Goal: Communication & Community: Answer question/provide support

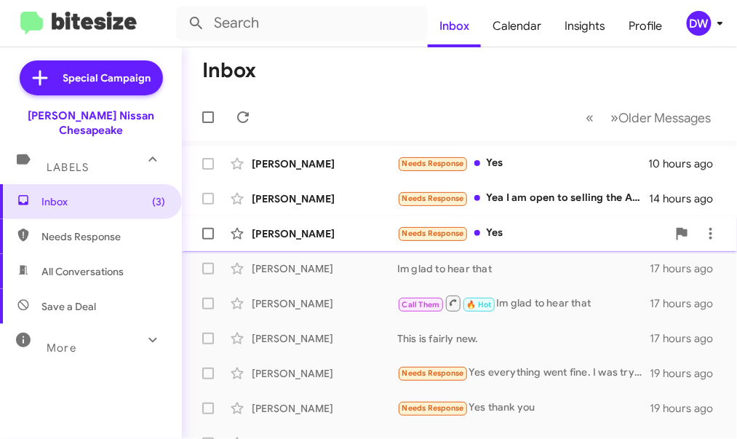
click at [404, 228] on small "Needs Response" at bounding box center [433, 234] width 68 height 14
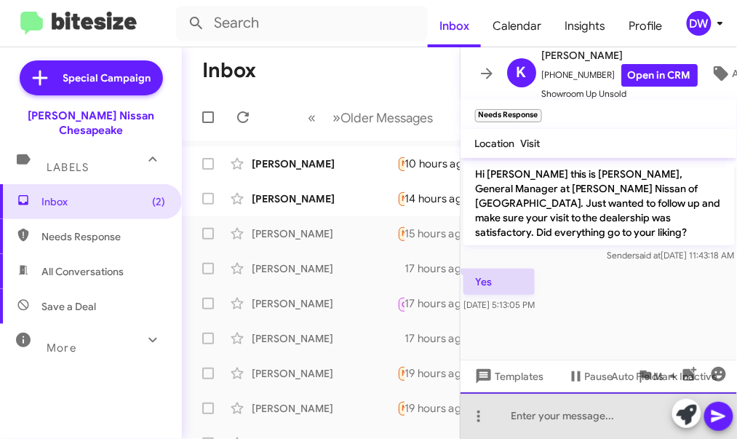
click at [545, 415] on div at bounding box center [599, 415] width 277 height 47
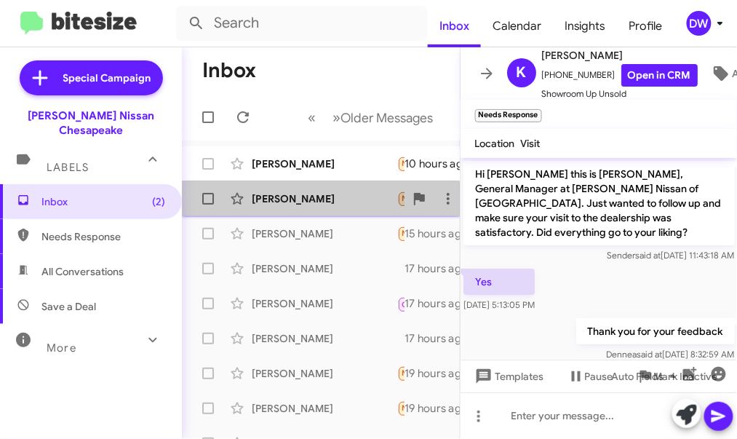
click at [308, 211] on div "[PERSON_NAME] Needs Response Yea I am open to selling the Altima 14 hours ago" at bounding box center [321, 198] width 255 height 29
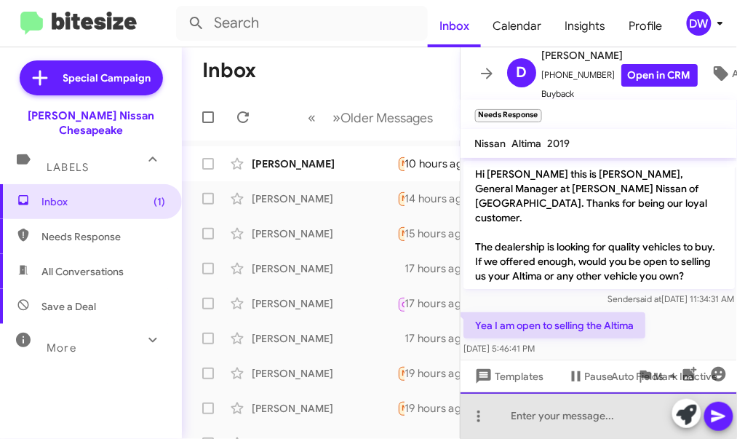
click at [516, 415] on div at bounding box center [599, 415] width 277 height 47
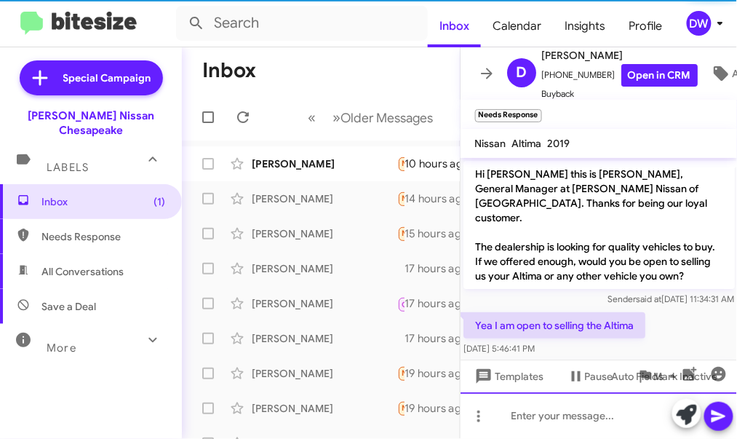
scroll to position [58, 0]
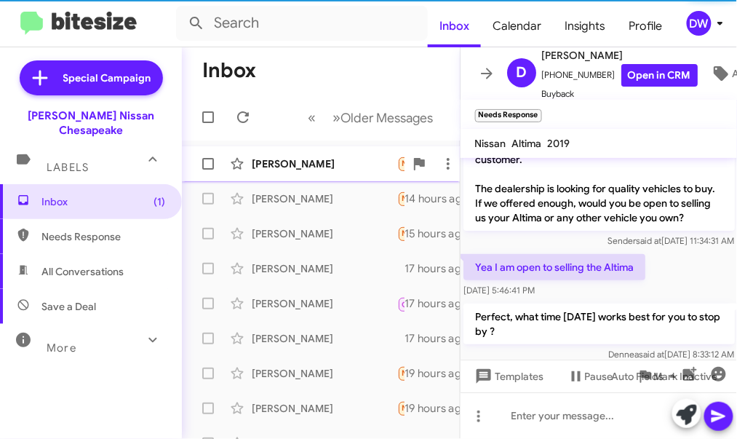
click at [294, 168] on div "[PERSON_NAME]" at bounding box center [325, 163] width 146 height 15
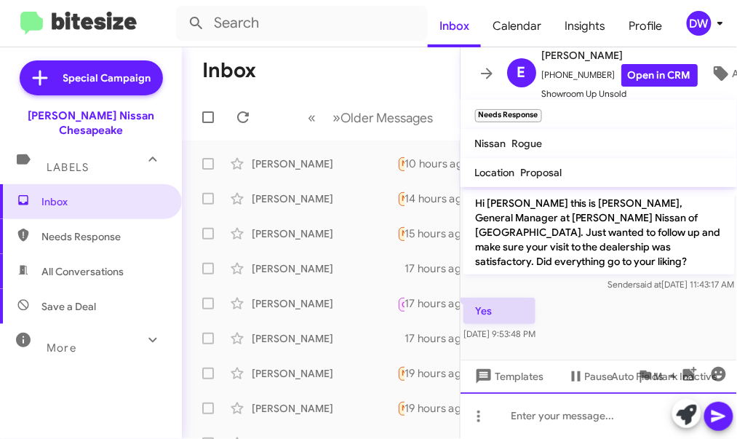
click at [514, 410] on div at bounding box center [599, 415] width 277 height 47
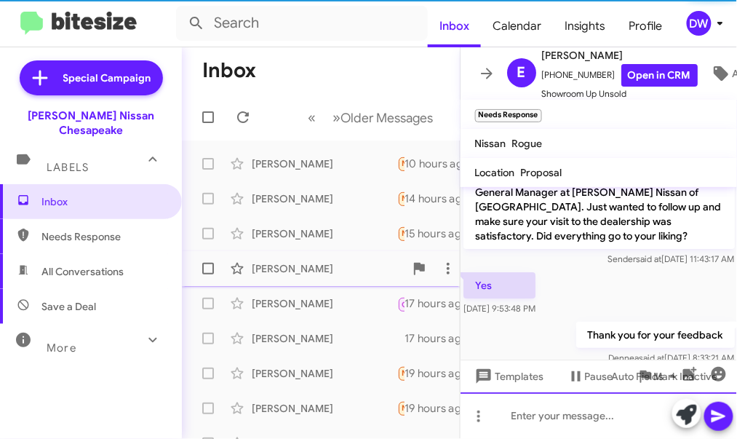
scroll to position [29, 0]
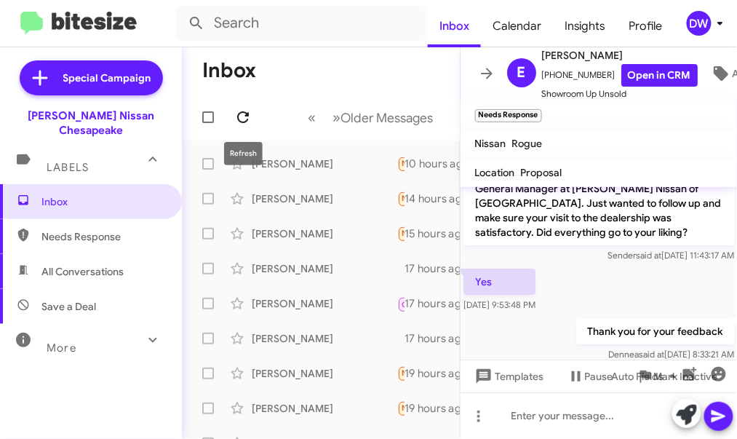
click at [247, 116] on icon at bounding box center [242, 116] width 17 height 17
